Goal: Obtain resource: Download file/media

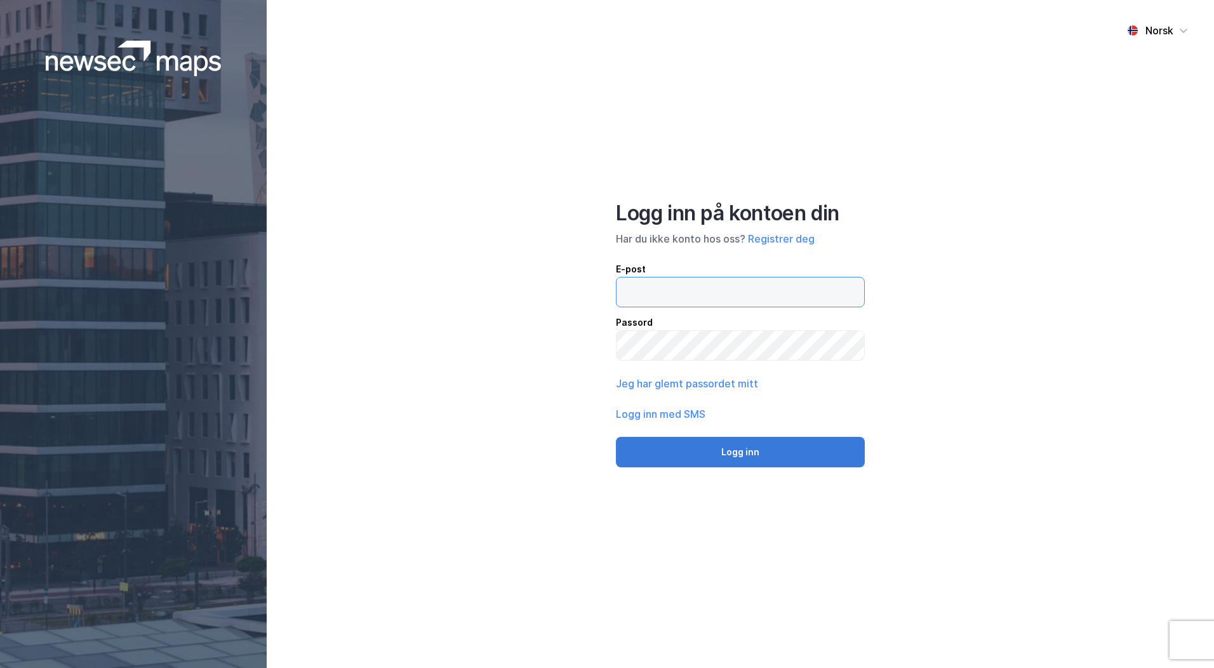
type input "[PERSON_NAME][EMAIL_ADDRESS][DOMAIN_NAME]"
click at [723, 446] on button "Logg inn" at bounding box center [740, 452] width 249 height 30
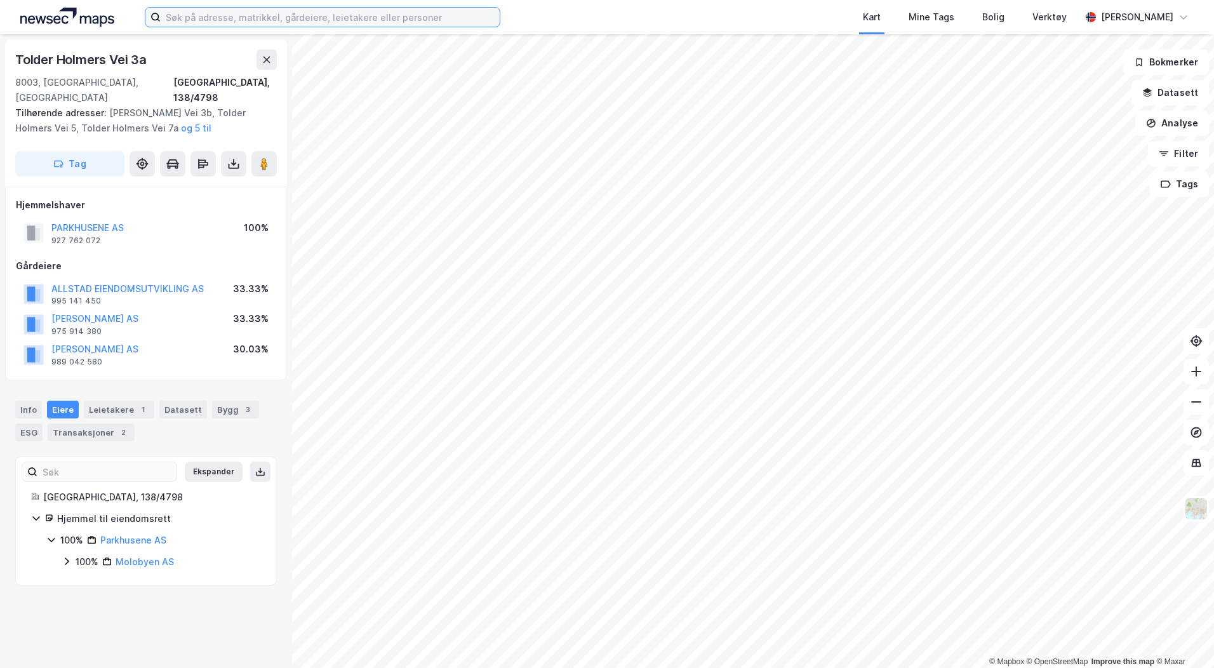
click at [191, 17] on input at bounding box center [330, 17] width 339 height 19
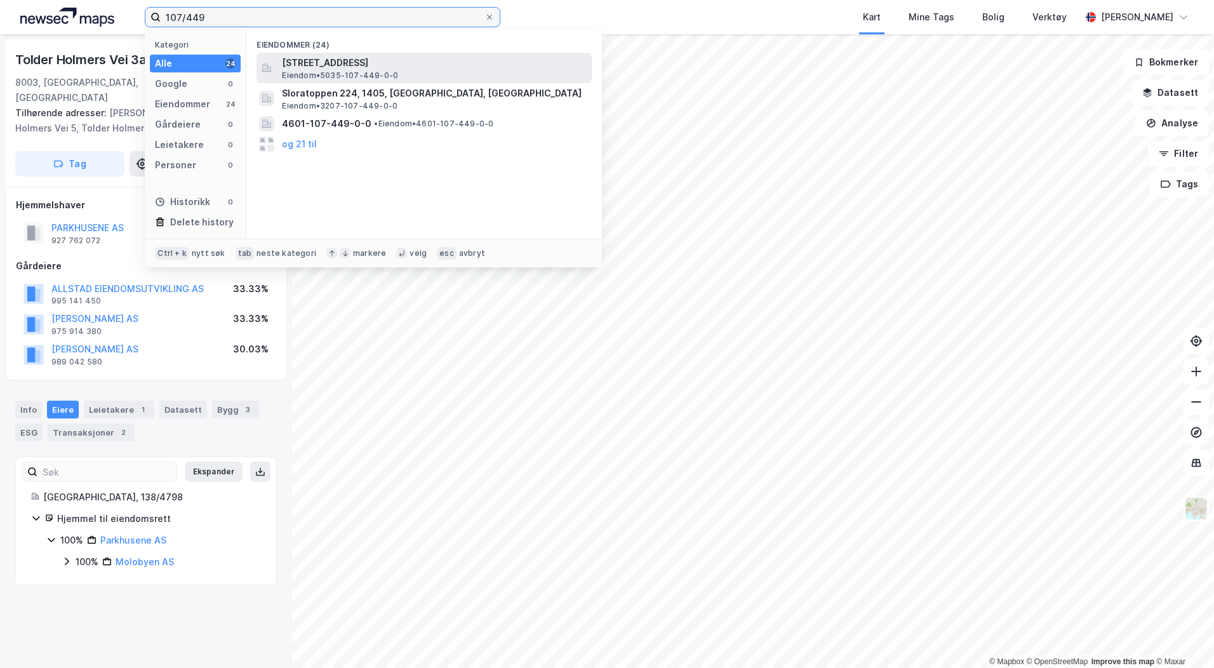
type input "107/449"
click at [298, 57] on span "[STREET_ADDRESS]" at bounding box center [434, 62] width 305 height 15
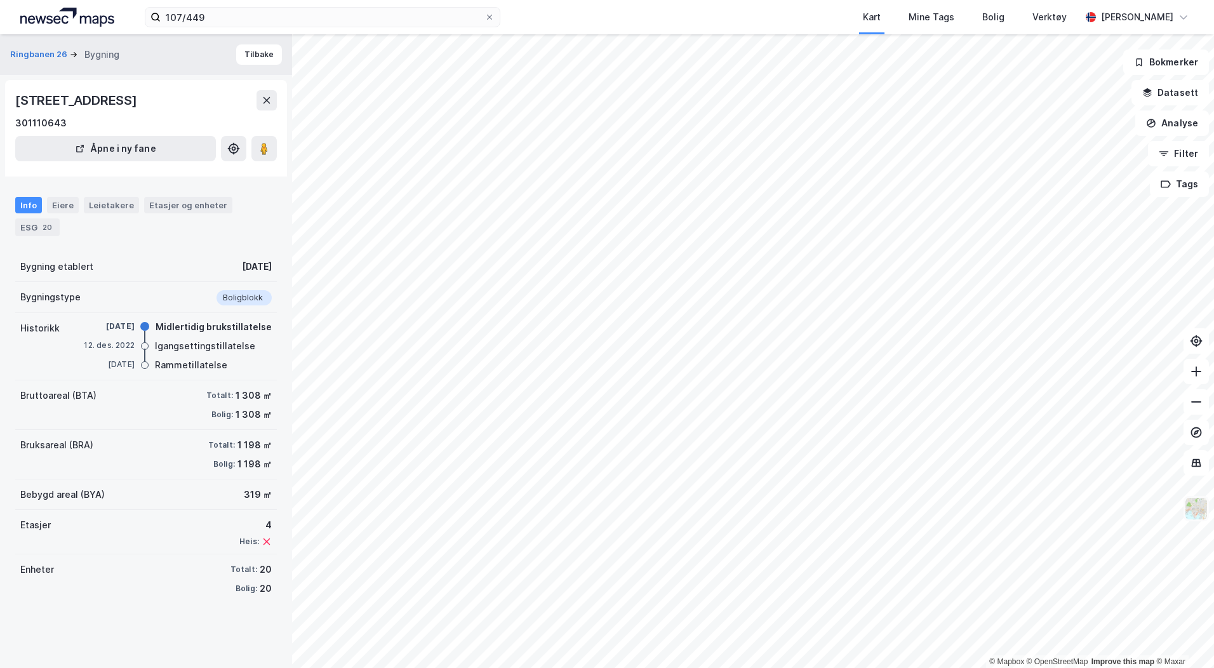
click at [1197, 511] on img at bounding box center [1196, 509] width 24 height 24
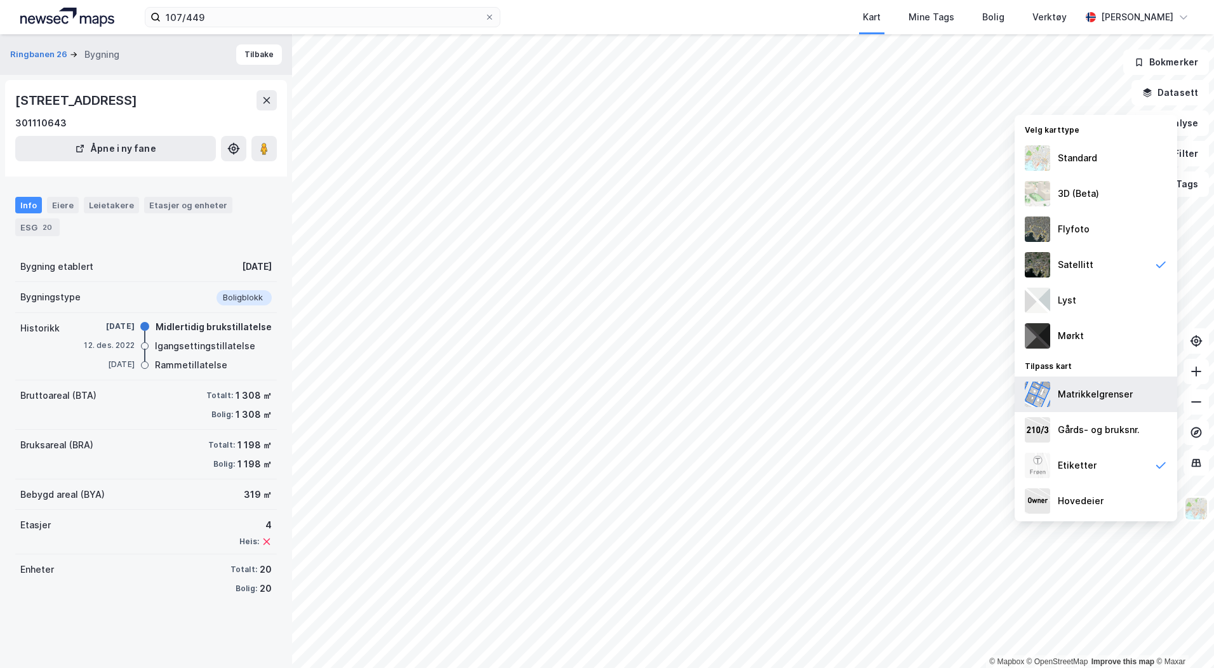
click at [1065, 391] on div "Matrikkelgrenser" at bounding box center [1095, 394] width 75 height 15
click at [1090, 421] on div "Gårds- og bruksnr." at bounding box center [1096, 430] width 163 height 36
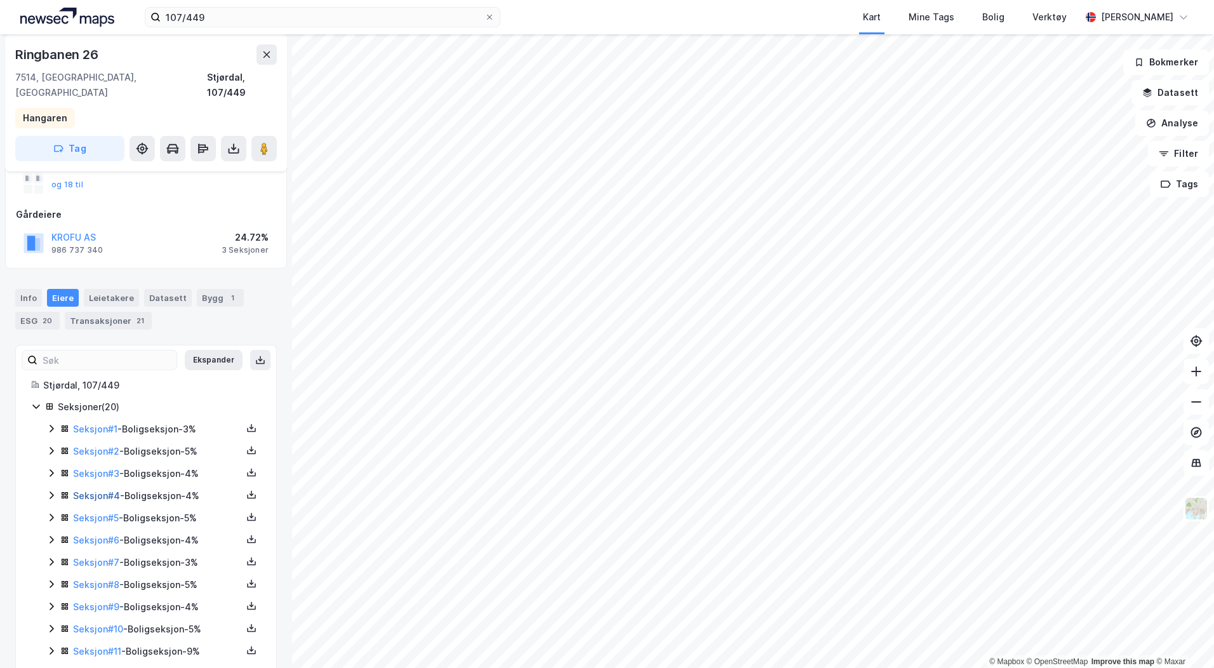
scroll to position [254, 0]
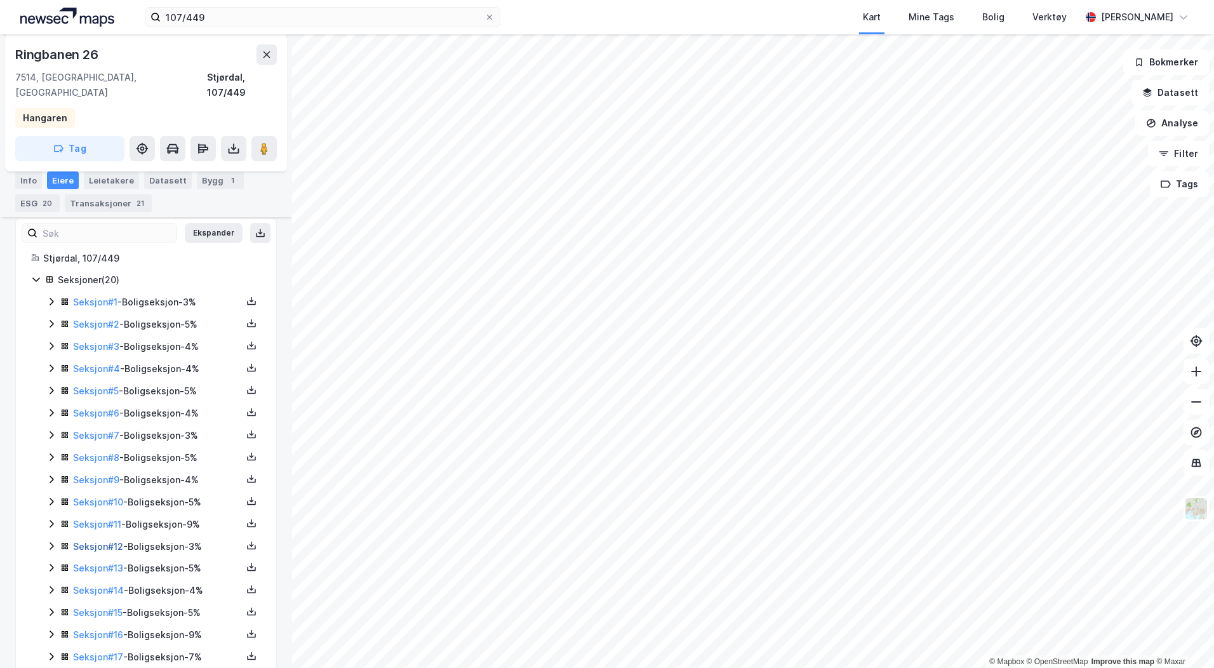
click at [84, 541] on link "Seksjon # 12" at bounding box center [98, 546] width 50 height 11
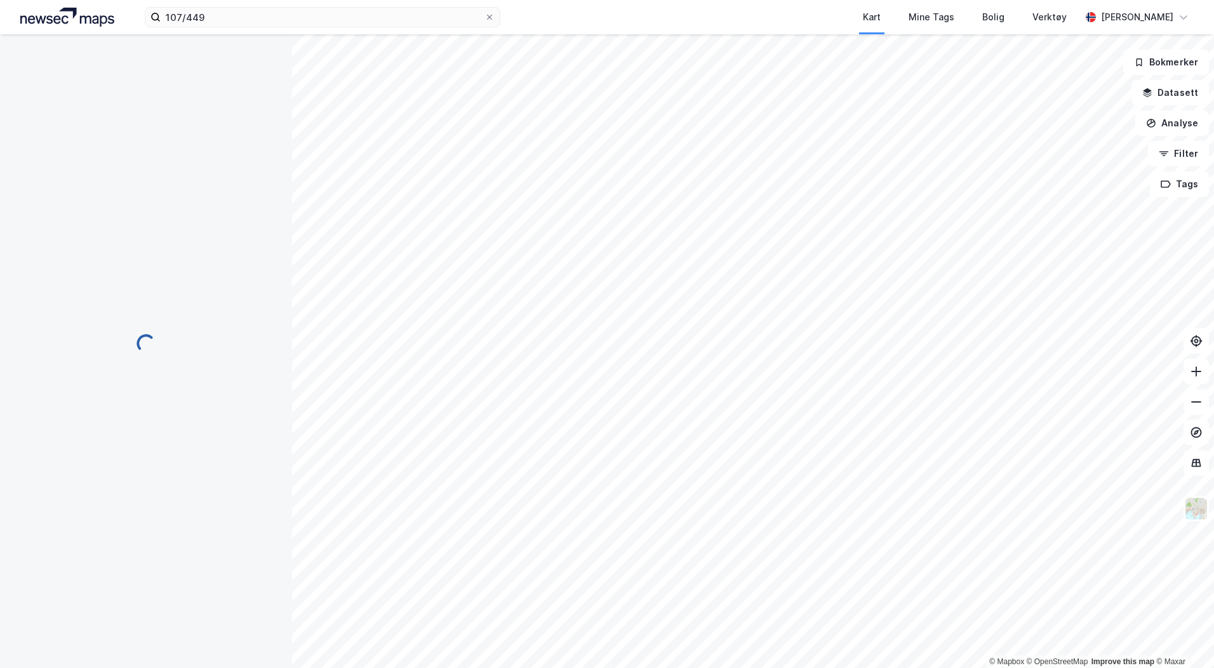
scroll to position [159, 0]
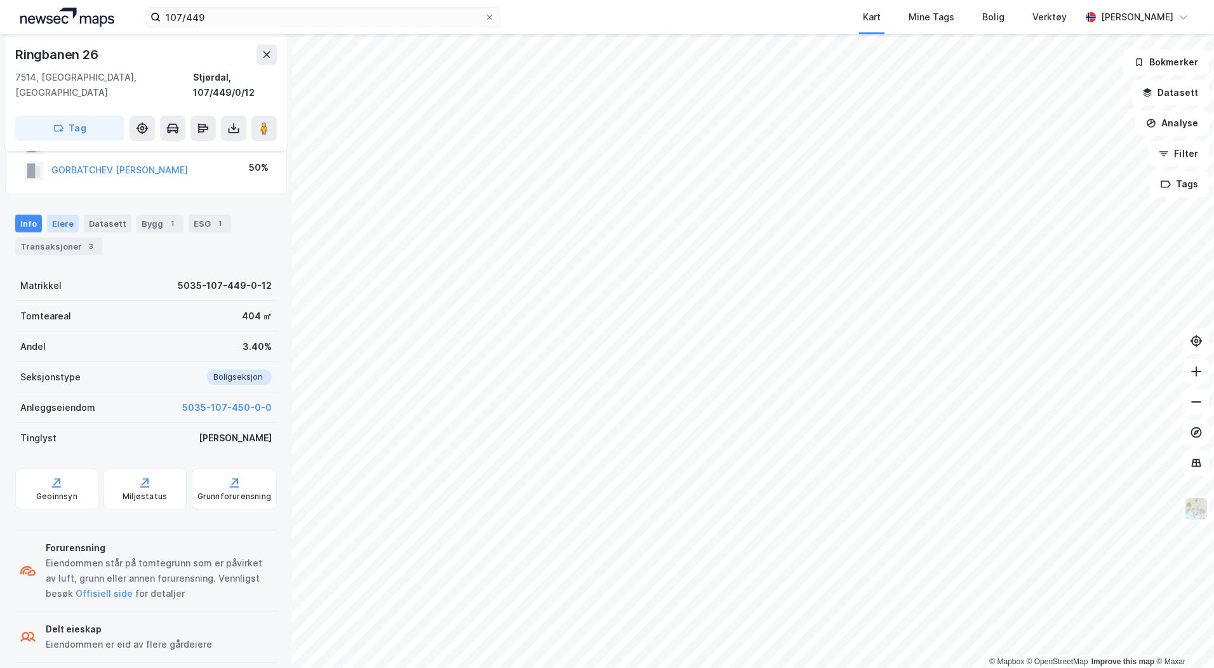
click at [64, 215] on div "Eiere" at bounding box center [63, 224] width 32 height 18
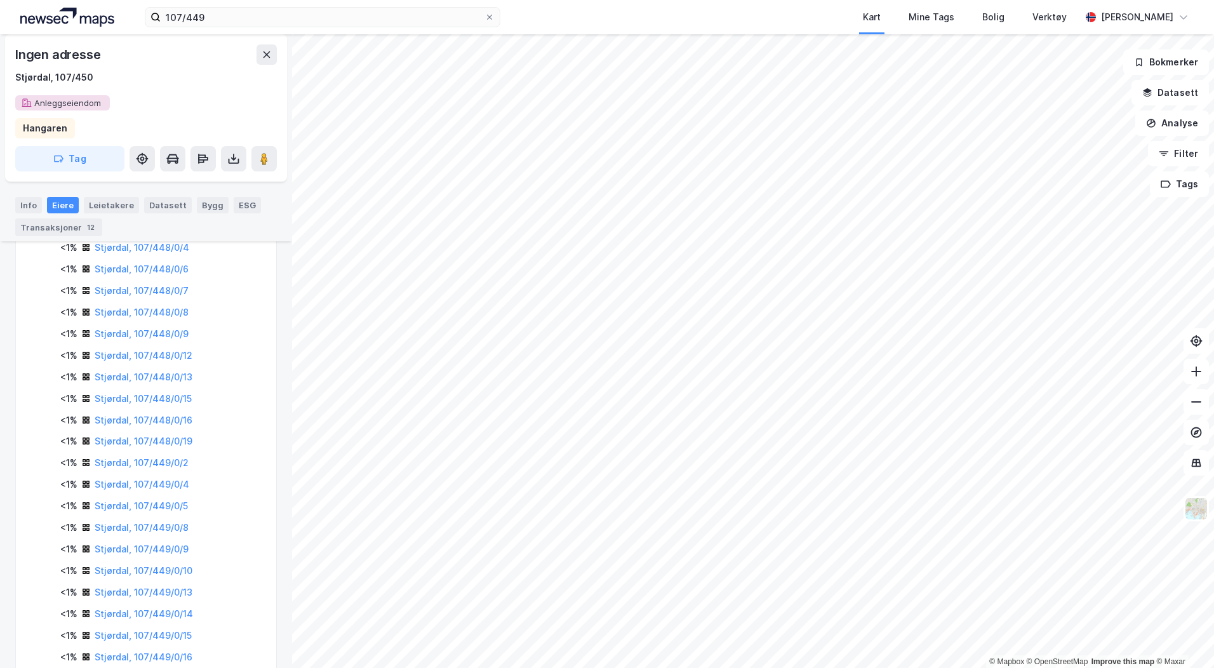
scroll to position [1131, 0]
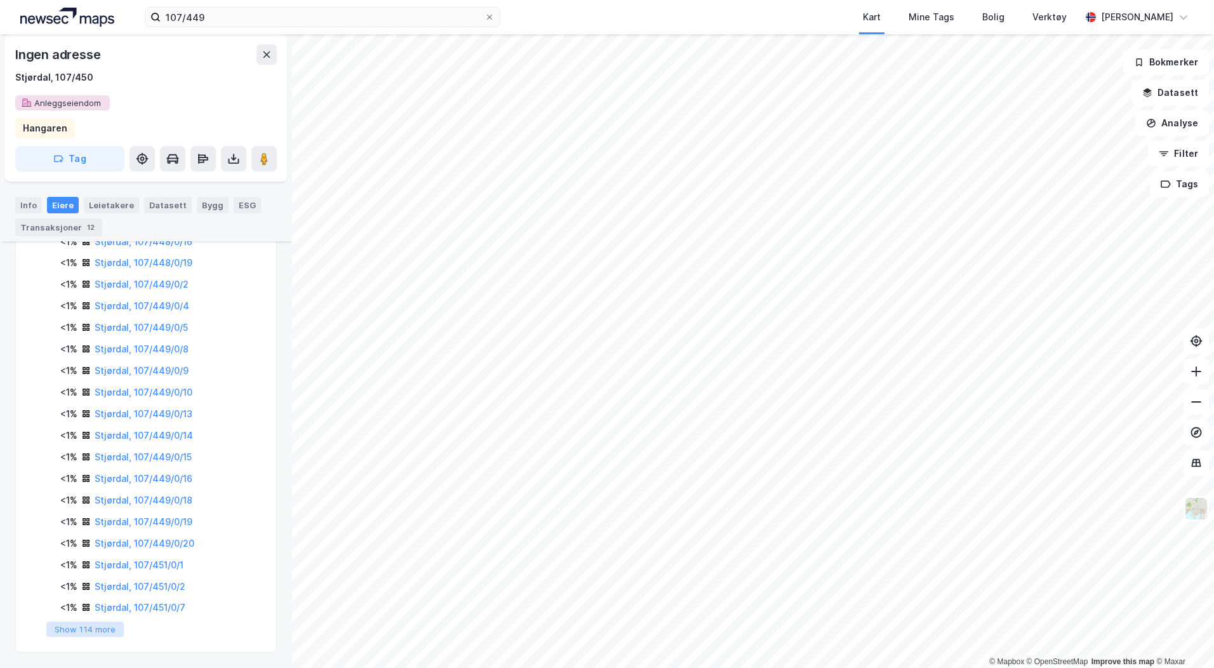
click at [80, 636] on button "Show 114 more" at bounding box center [84, 629] width 77 height 15
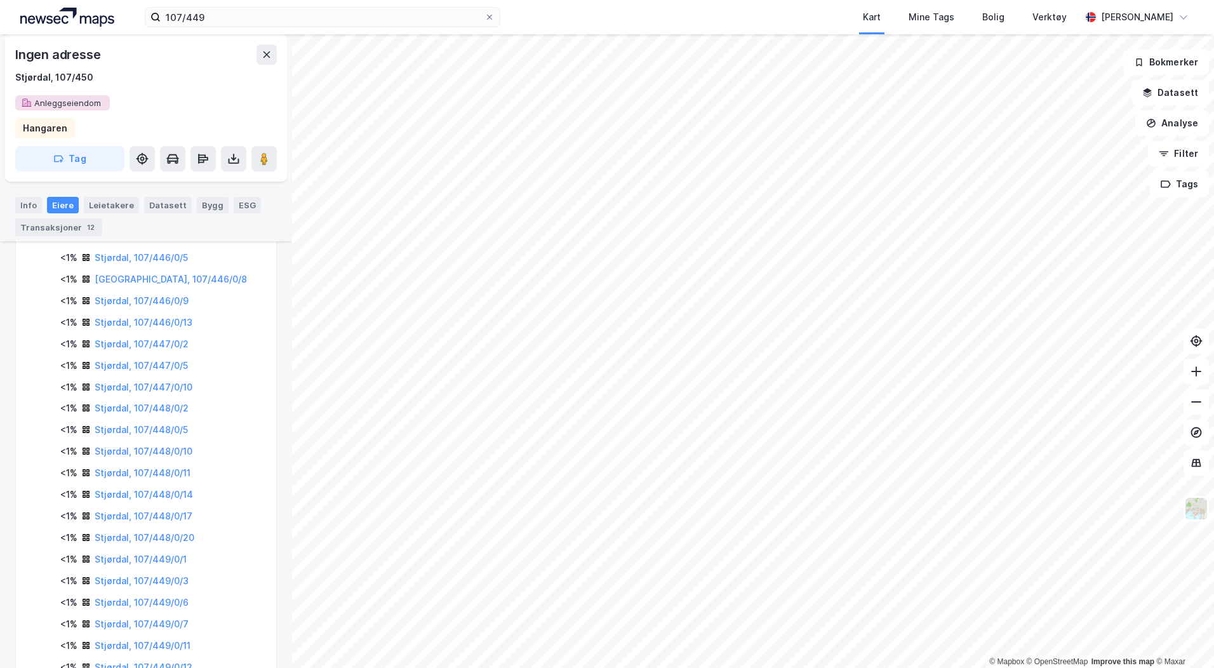
scroll to position [2211, 0]
click at [102, 474] on link "Stjørdal, 107/449/0/12" at bounding box center [144, 476] width 98 height 11
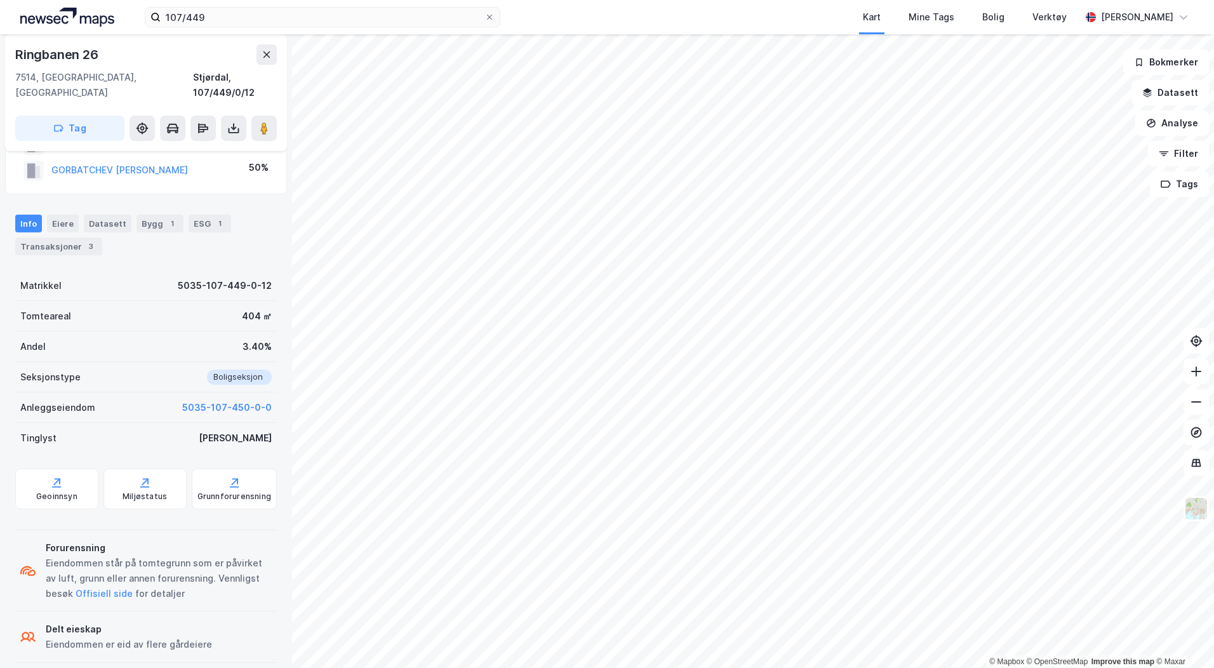
scroll to position [95, 0]
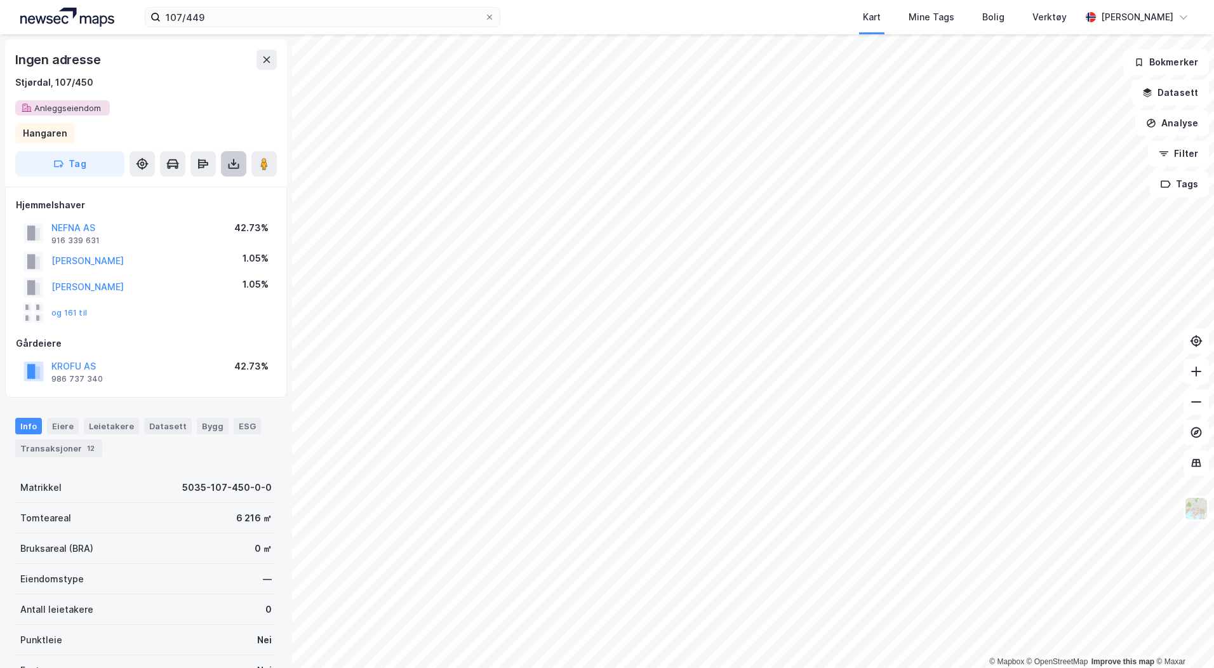
click at [225, 162] on button at bounding box center [233, 163] width 25 height 25
click at [192, 194] on div "Last ned grunnbok" at bounding box center [178, 189] width 135 height 20
